Goal: Find contact information: Find contact information

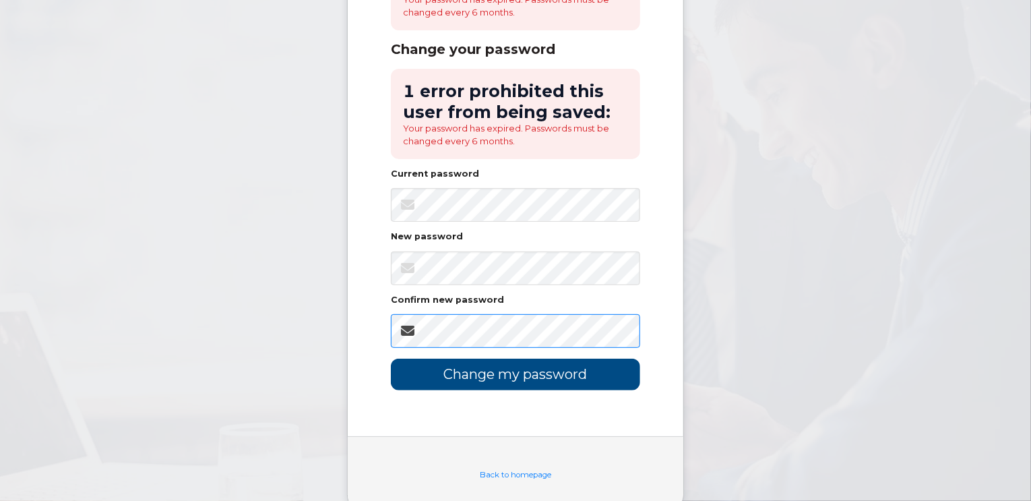
scroll to position [162, 0]
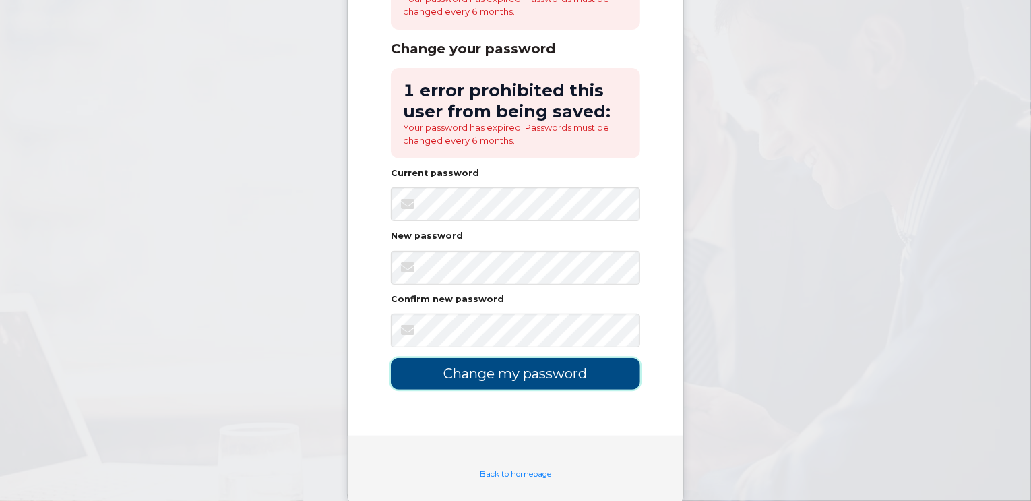
click at [451, 374] on input "Change my password" at bounding box center [515, 374] width 249 height 32
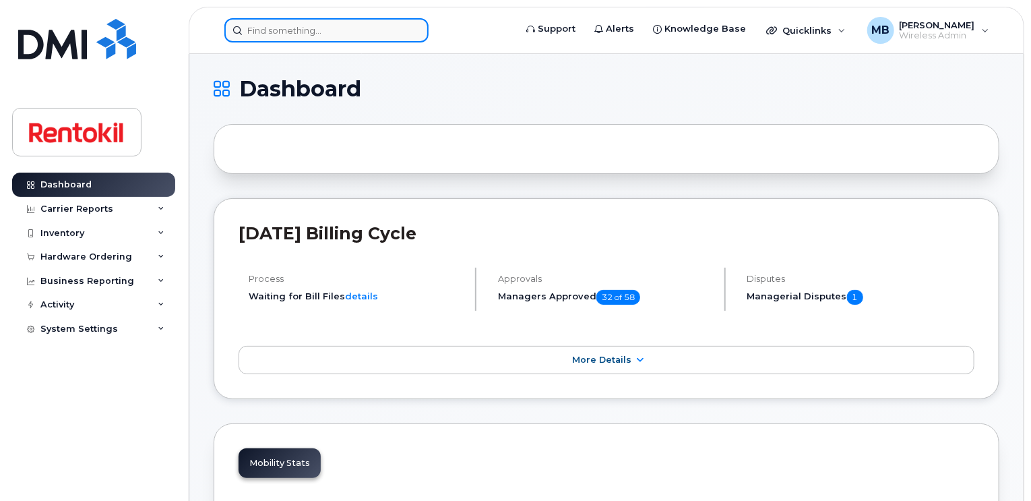
click at [409, 30] on div at bounding box center [326, 30] width 204 height 24
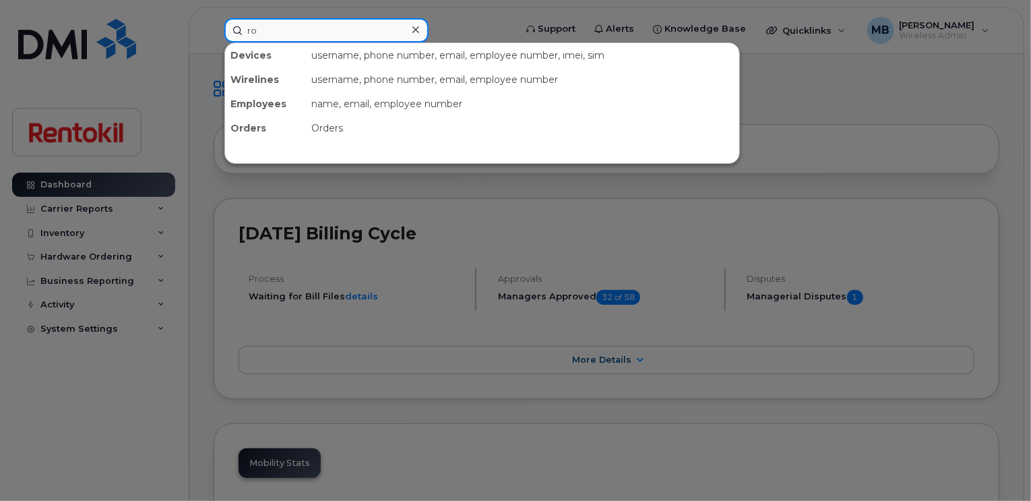
type input "r"
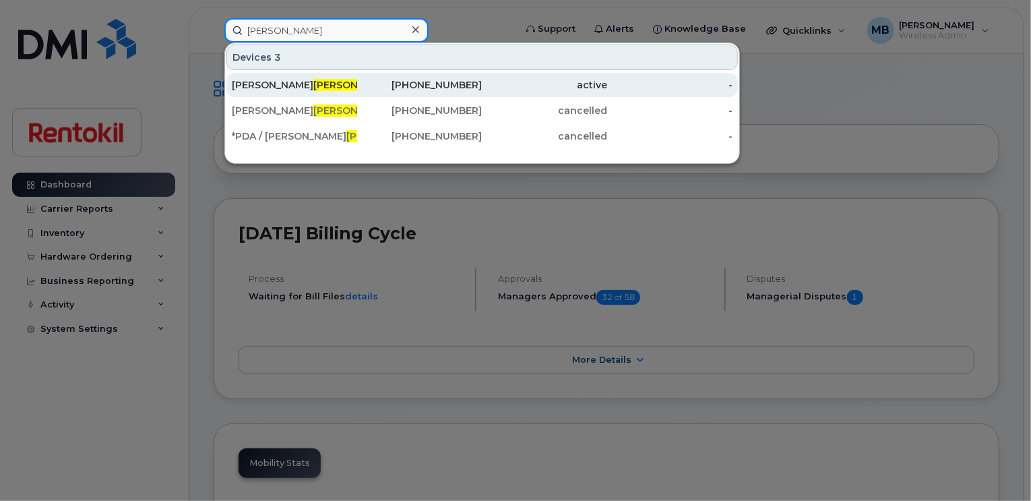
type input "skasko"
click at [407, 88] on div "416-797-1839" at bounding box center [419, 84] width 125 height 13
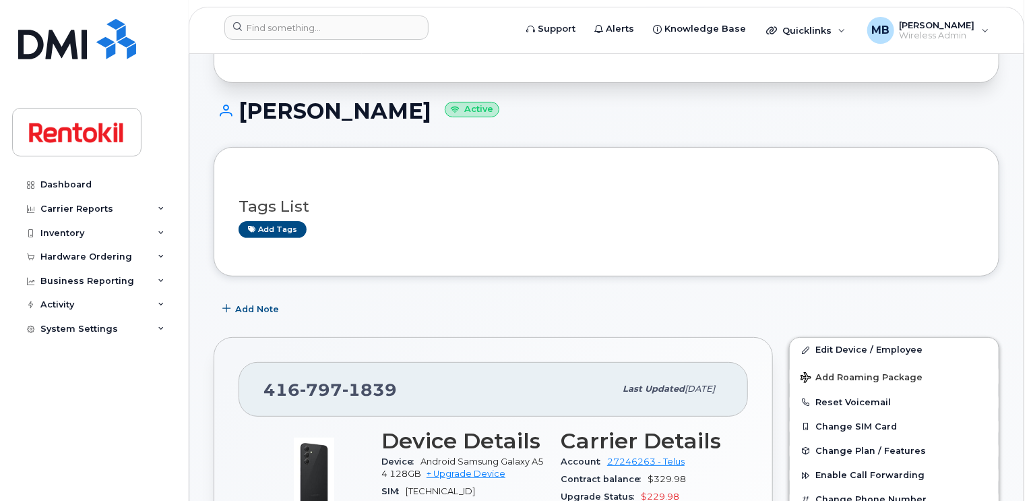
scroll to position [94, 0]
drag, startPoint x: 400, startPoint y: 386, endPoint x: 265, endPoint y: 389, distance: 135.5
click at [265, 389] on div "[PHONE_NUMBER]" at bounding box center [439, 388] width 351 height 28
copy span "[PHONE_NUMBER]"
click at [395, 315] on div "Add Note" at bounding box center [607, 308] width 786 height 24
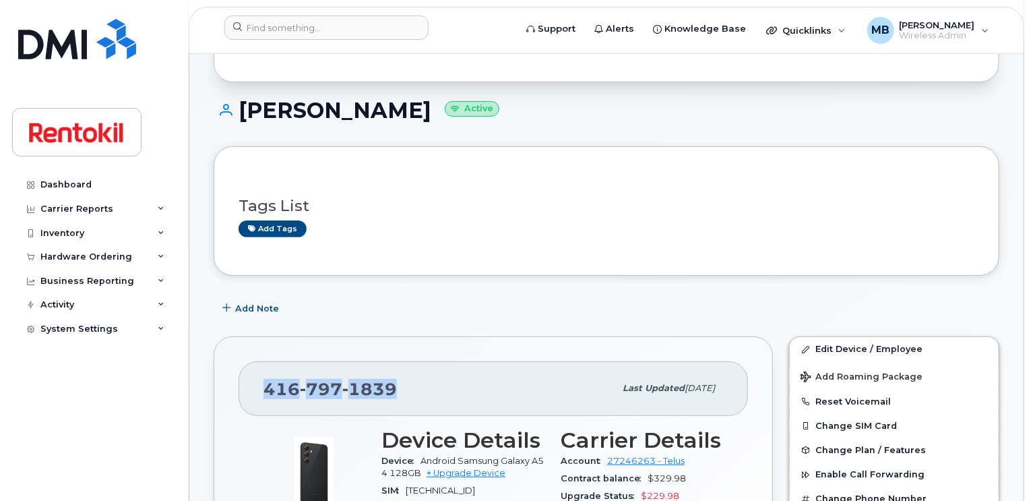
drag, startPoint x: 395, startPoint y: 390, endPoint x: 264, endPoint y: 384, distance: 131.6
click at [264, 384] on div "[PHONE_NUMBER]" at bounding box center [439, 388] width 351 height 28
copy span "[PHONE_NUMBER]"
click at [364, 34] on input at bounding box center [326, 28] width 204 height 24
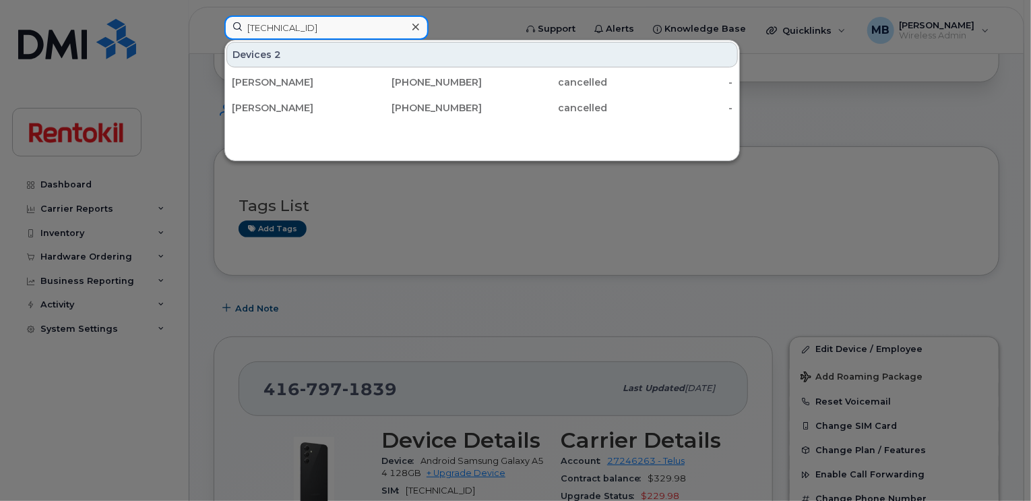
type input "8912230100161869803"
click at [336, 25] on input "8912230100161869803" at bounding box center [326, 28] width 204 height 24
click at [419, 31] on icon at bounding box center [416, 27] width 7 height 11
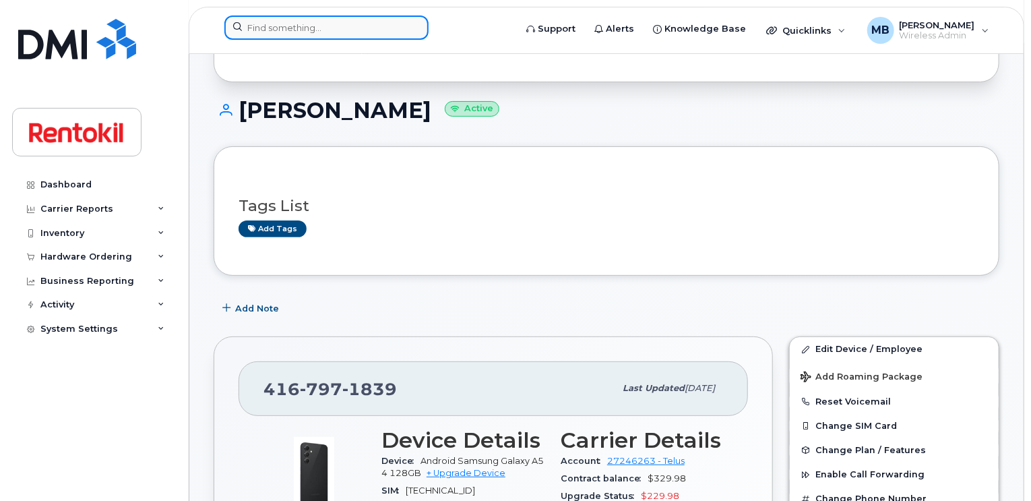
click at [301, 26] on input at bounding box center [326, 28] width 204 height 24
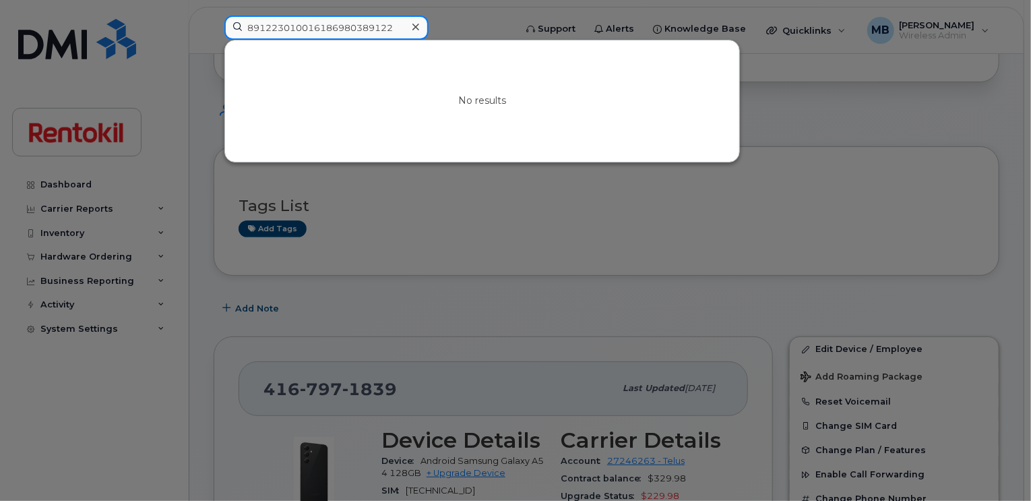
type input "891223010016186980389122"
click at [413, 25] on icon at bounding box center [416, 27] width 7 height 11
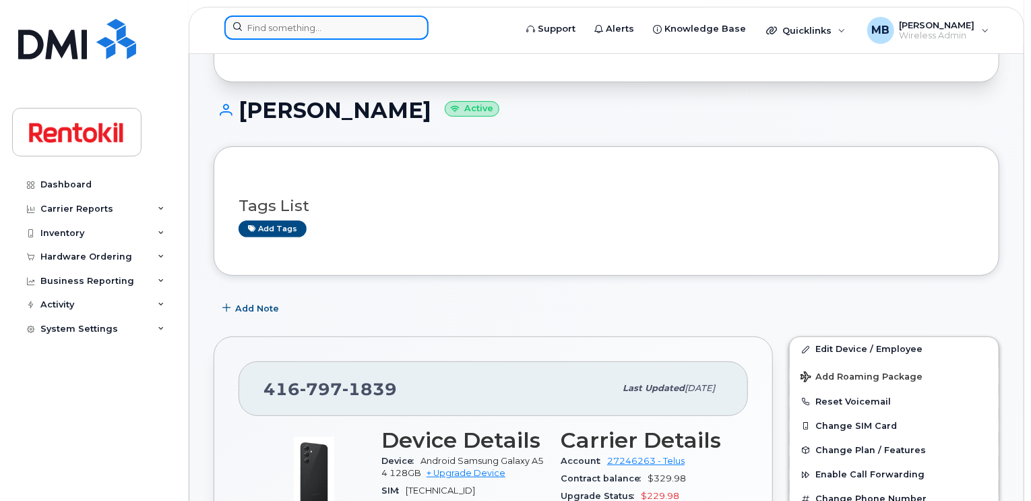
click at [386, 29] on input at bounding box center [326, 28] width 204 height 24
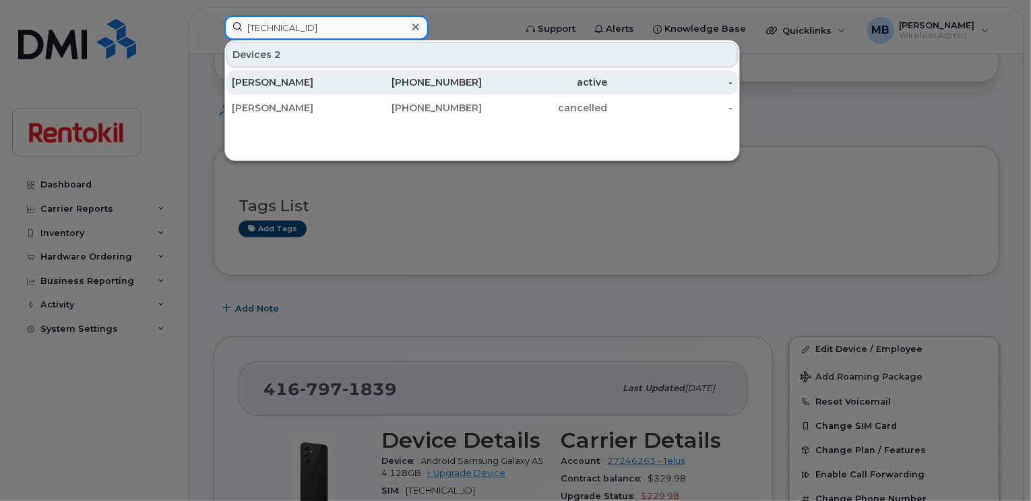
type input "8912230200169709686"
click at [372, 79] on div "613-207-6852" at bounding box center [419, 82] width 125 height 13
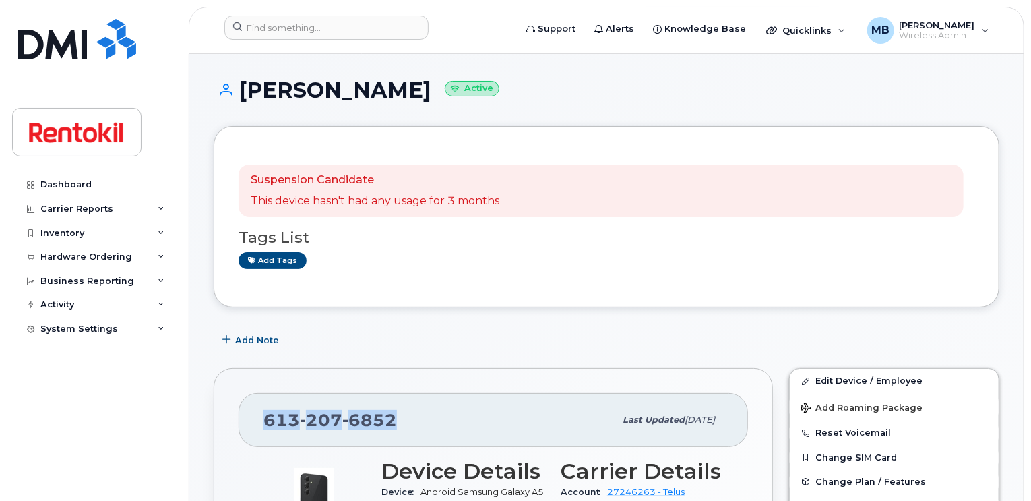
drag, startPoint x: 398, startPoint y: 417, endPoint x: 267, endPoint y: 413, distance: 130.8
click at [267, 413] on div "613 207 6852" at bounding box center [439, 420] width 351 height 28
copy span "613 207 6852"
click at [377, 26] on input at bounding box center [326, 28] width 204 height 24
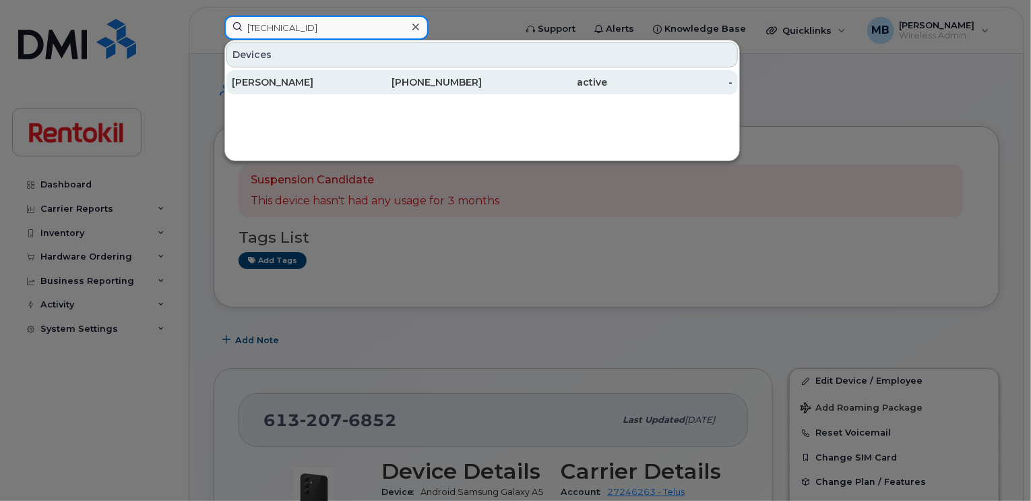
type input "8912230200183772520"
click at [365, 79] on div "905-621-0728" at bounding box center [419, 82] width 125 height 13
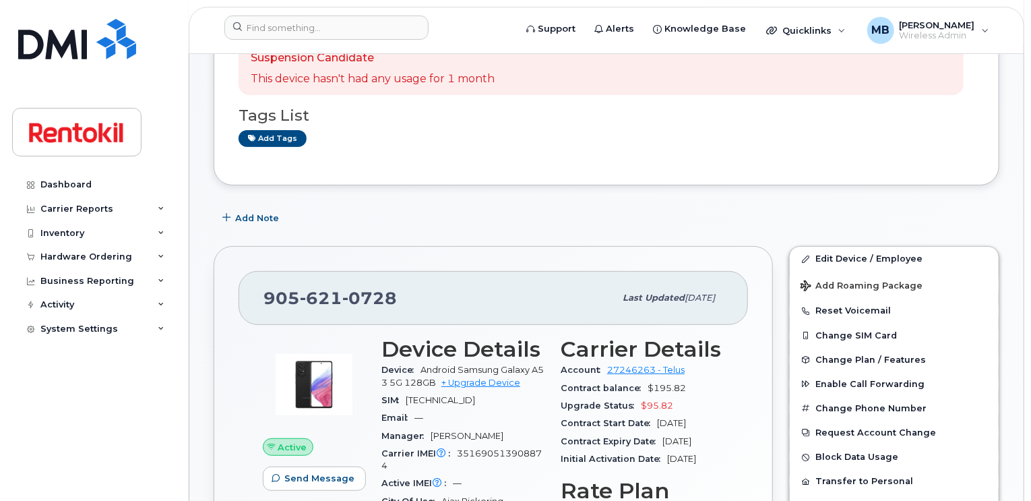
scroll to position [145, 0]
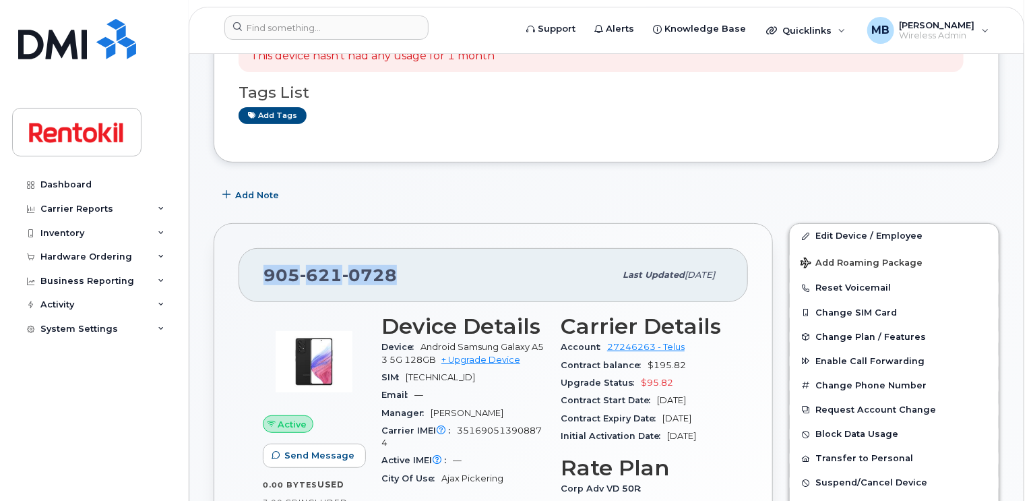
drag, startPoint x: 408, startPoint y: 269, endPoint x: 260, endPoint y: 273, distance: 147.7
click at [260, 273] on div "905 621 0728 Last updated May 08, 2024" at bounding box center [494, 275] width 510 height 54
copy span "905 621 0728"
click at [369, 22] on input at bounding box center [326, 28] width 204 height 24
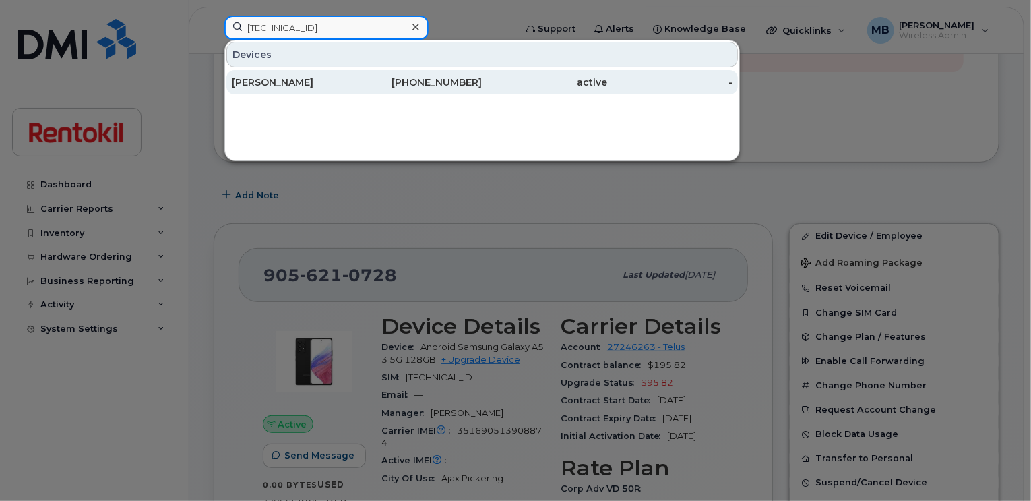
type input "8912230200205103472"
click at [320, 78] on div "Ariane Rancourt-Chretien" at bounding box center [294, 82] width 125 height 13
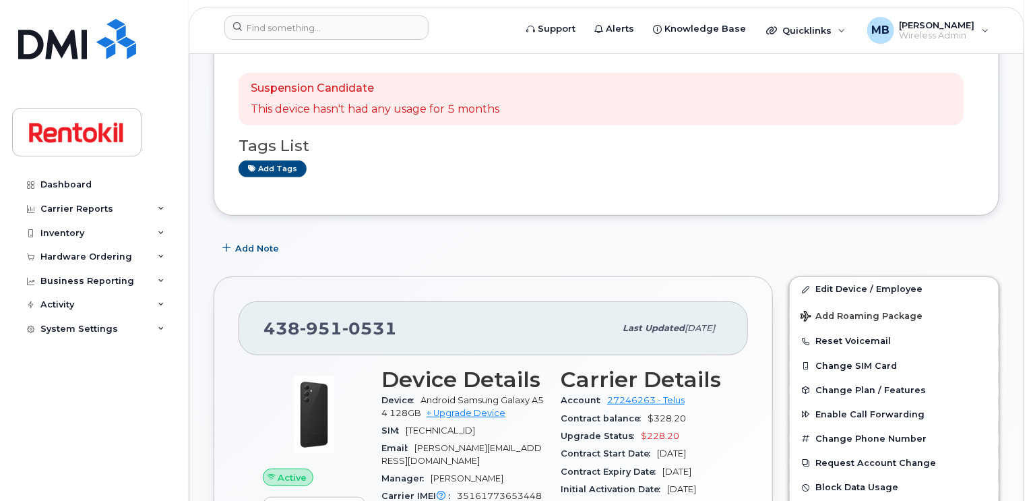
scroll to position [224, 0]
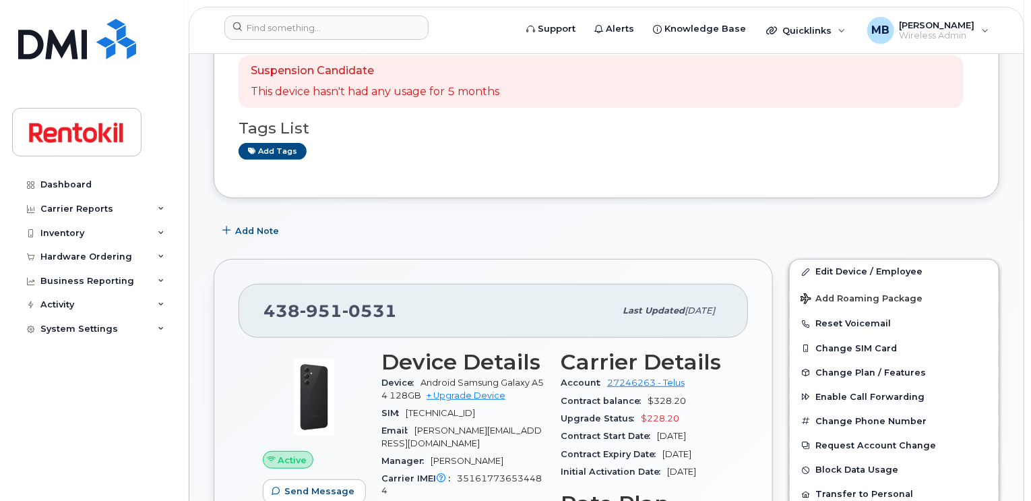
click at [436, 409] on span "[TECHNICAL_ID]" at bounding box center [440, 413] width 69 height 10
copy div "SIM [TECHNICAL_ID]"
click at [394, 20] on input at bounding box center [326, 28] width 204 height 24
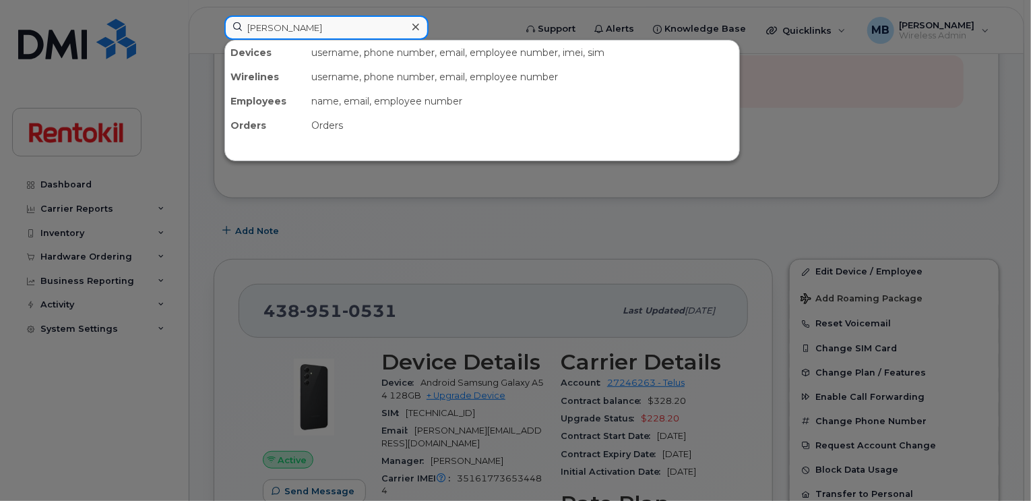
type input "[PERSON_NAME]"
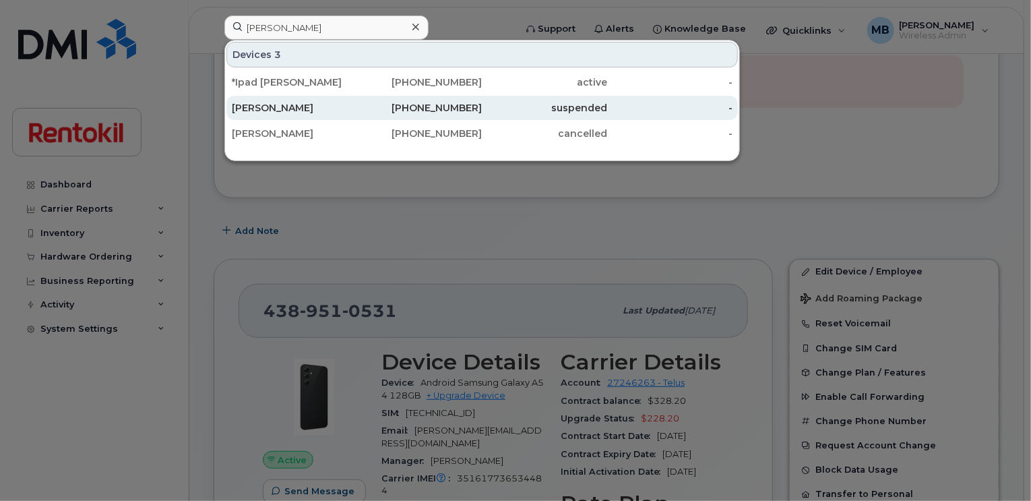
click at [388, 109] on div "438-825-6729" at bounding box center [419, 107] width 125 height 13
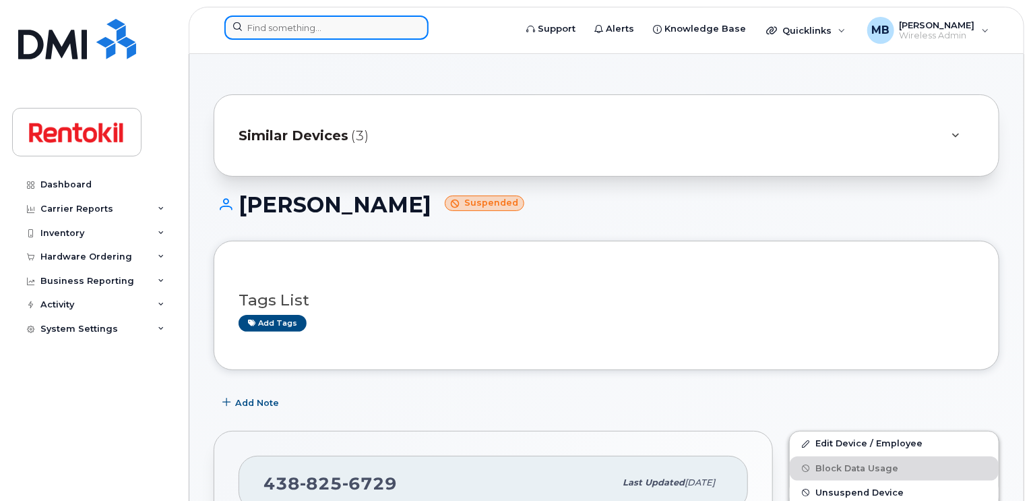
click at [392, 20] on input at bounding box center [326, 28] width 204 height 24
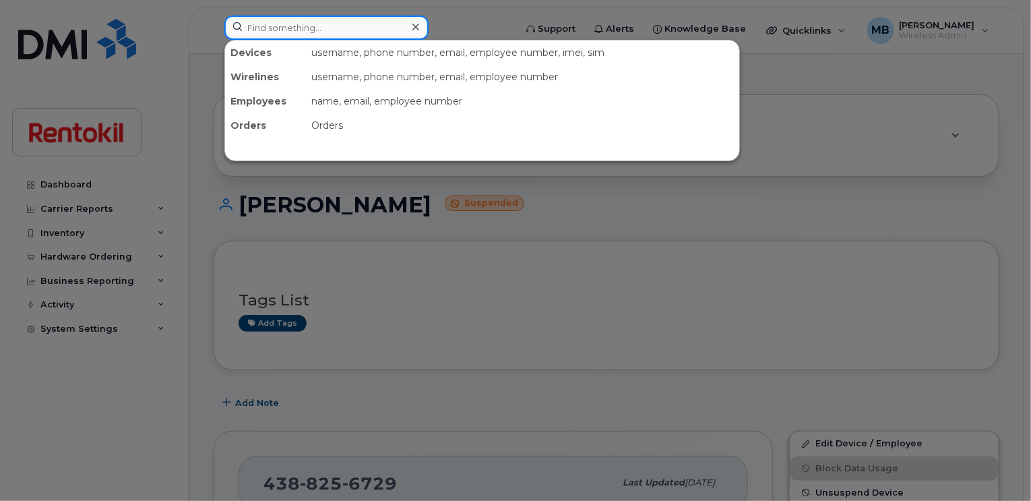
paste input "613-978-7343"
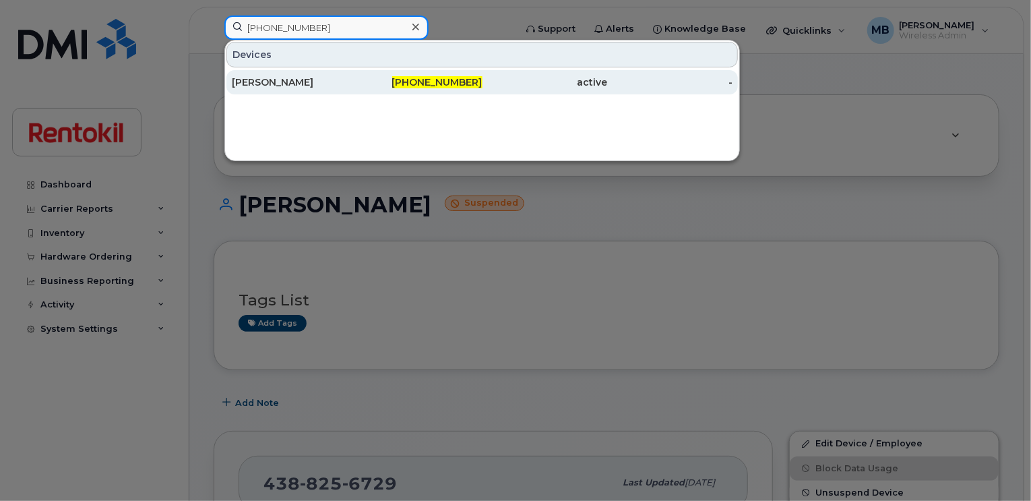
type input "613-978-7343"
click at [369, 92] on div "613-978-7343" at bounding box center [419, 82] width 125 height 24
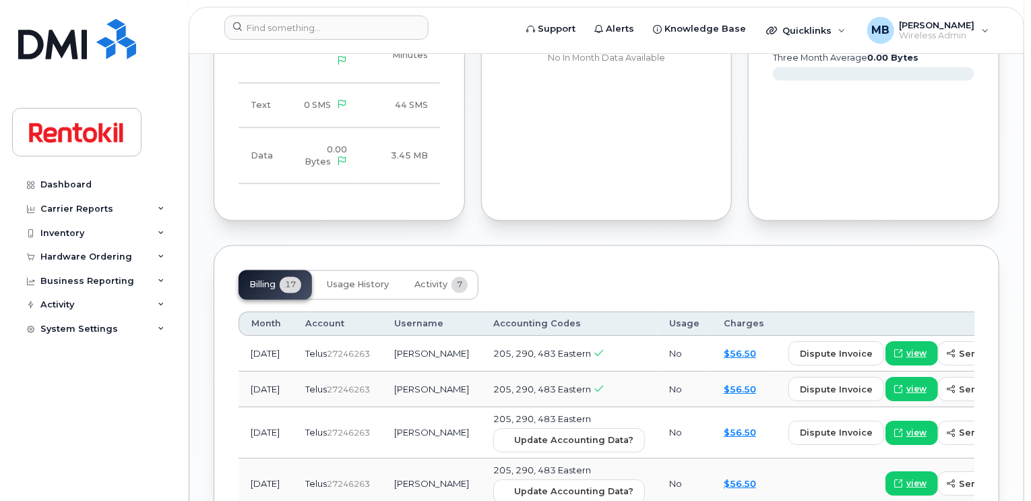
scroll to position [787, 0]
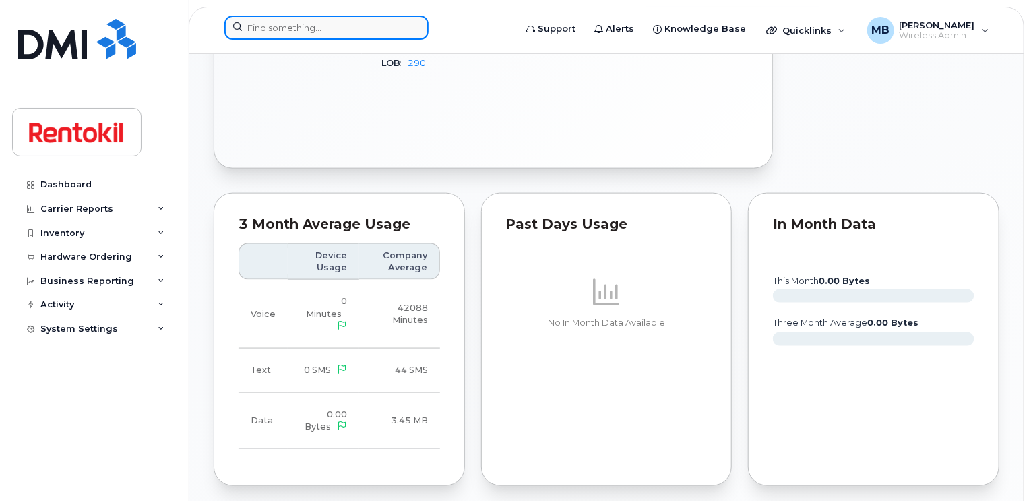
click at [371, 26] on input at bounding box center [326, 28] width 204 height 24
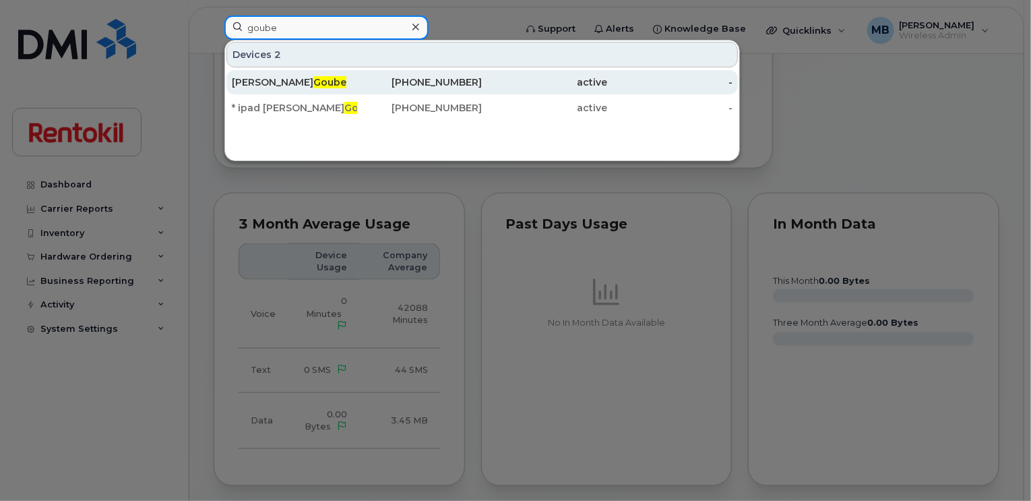
type input "goube"
click at [345, 81] on div "[PERSON_NAME]" at bounding box center [294, 82] width 125 height 13
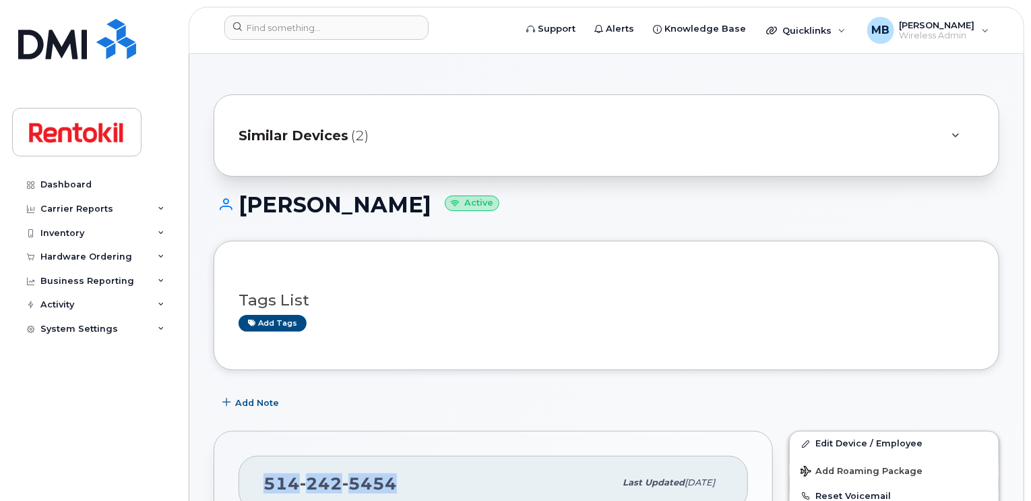
drag, startPoint x: 394, startPoint y: 473, endPoint x: 266, endPoint y: 472, distance: 127.4
click at [266, 472] on div "[PHONE_NUMBER]" at bounding box center [439, 483] width 351 height 28
copy span "514 242 5454"
click at [309, 30] on input at bounding box center [326, 28] width 204 height 24
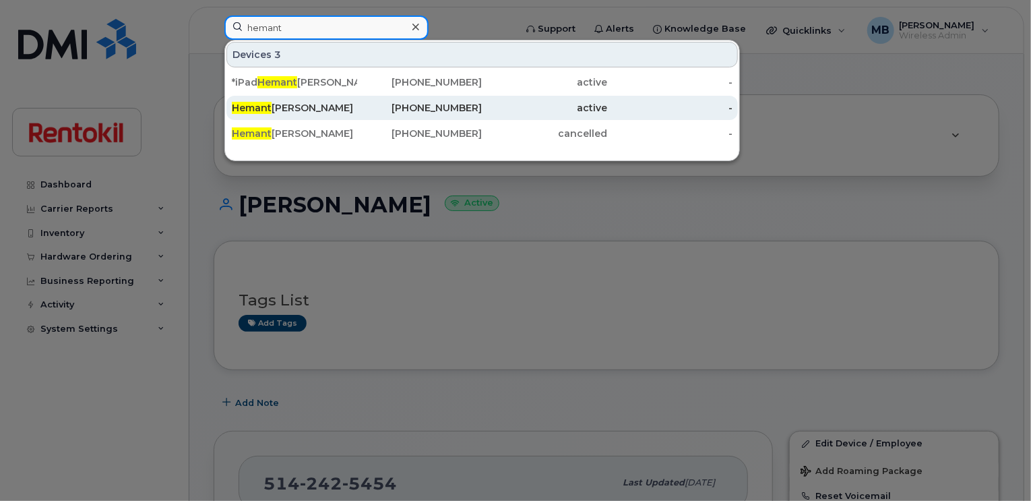
type input "hemant"
click at [311, 105] on div "Hemant Kumar" at bounding box center [294, 107] width 125 height 13
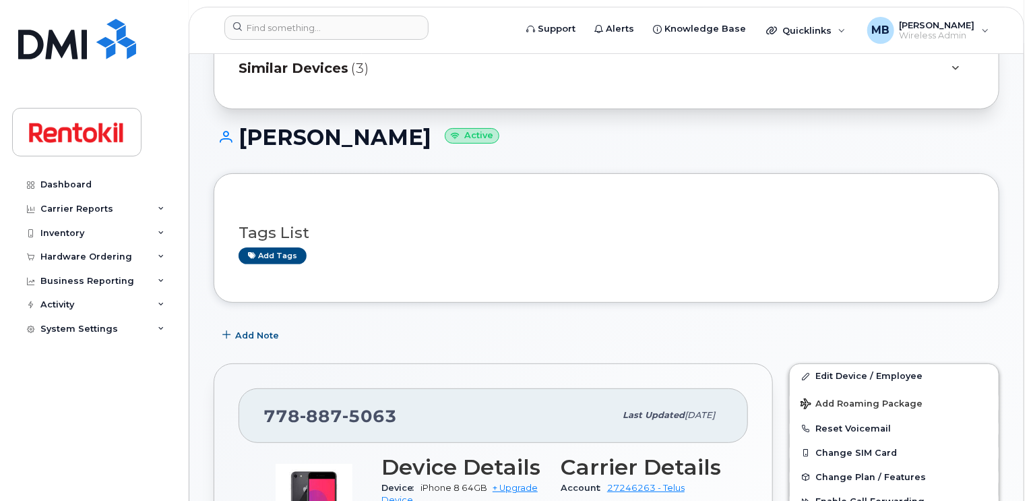
scroll to position [71, 0]
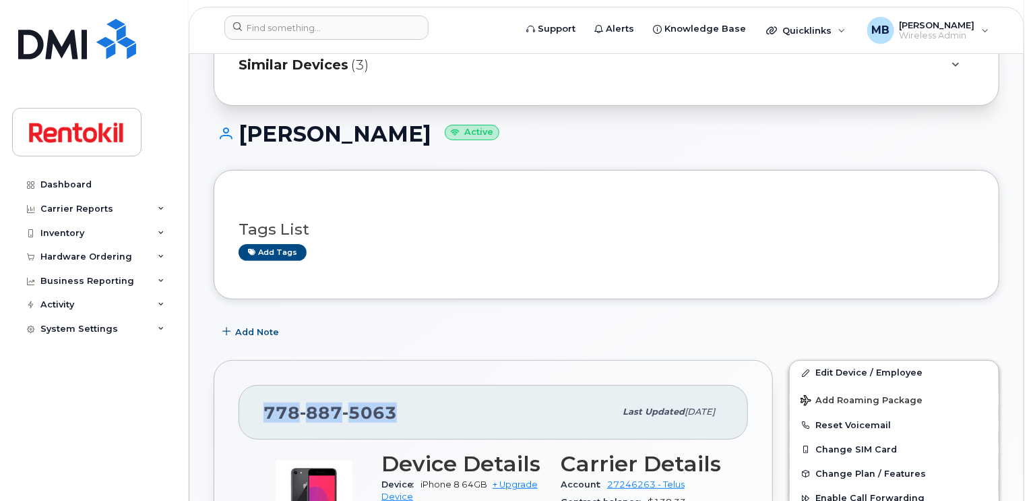
drag, startPoint x: 395, startPoint y: 404, endPoint x: 262, endPoint y: 407, distance: 132.8
click at [262, 407] on div "[PHONE_NUMBER] Last updated [DATE]" at bounding box center [494, 412] width 510 height 54
copy span "[PHONE_NUMBER]"
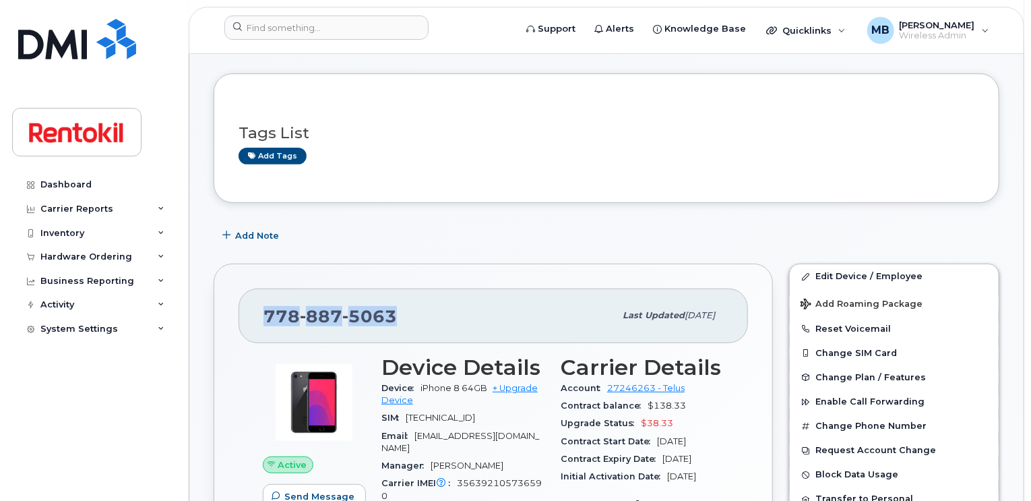
scroll to position [180, 0]
